Goal: Transaction & Acquisition: Purchase product/service

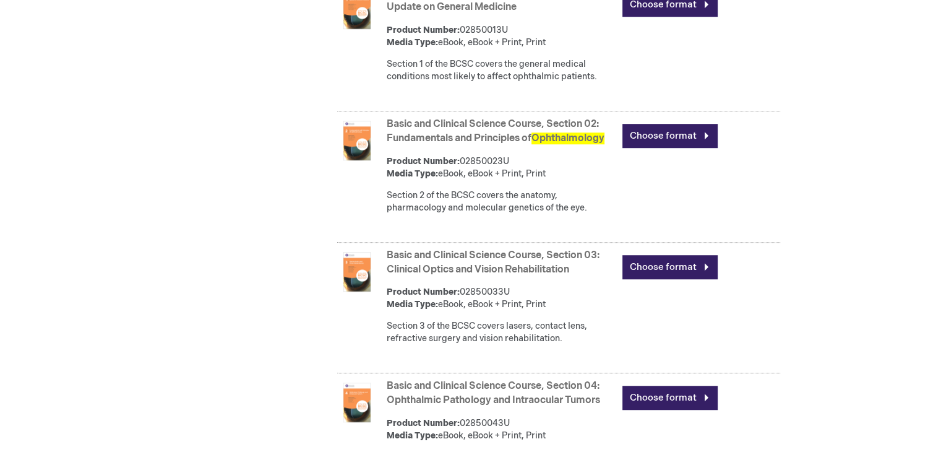
scroll to position [798, 0]
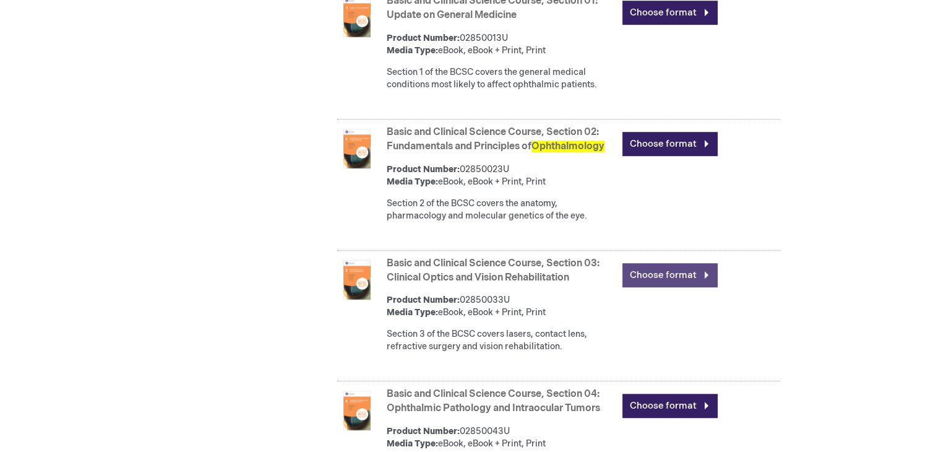
click at [653, 283] on link "Choose format" at bounding box center [670, 275] width 95 height 24
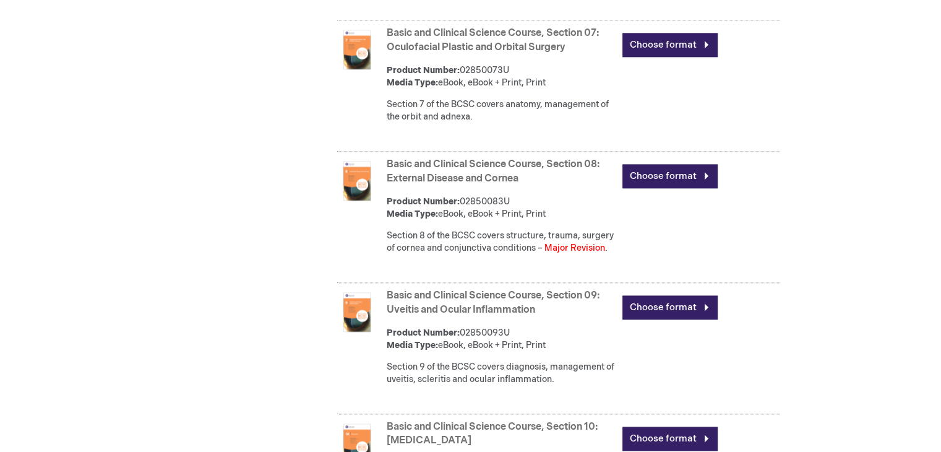
scroll to position [1552, 0]
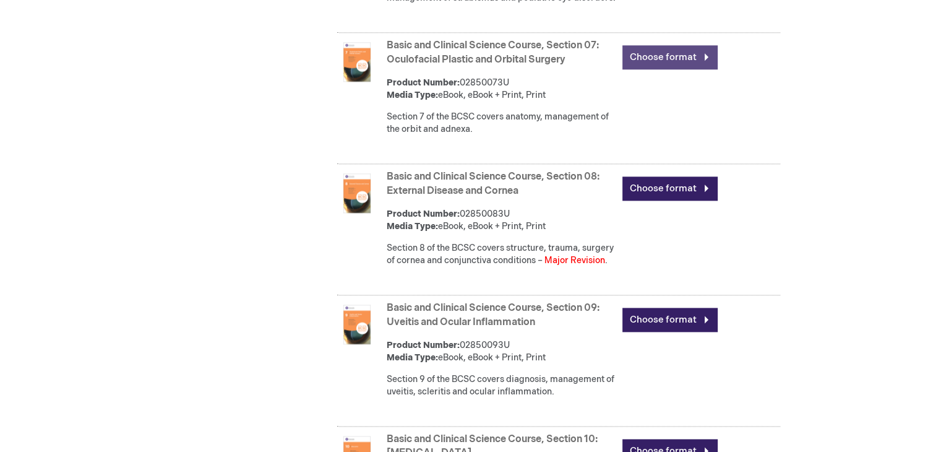
click at [654, 69] on link "Choose format" at bounding box center [670, 57] width 95 height 24
